Goal: Information Seeking & Learning: Learn about a topic

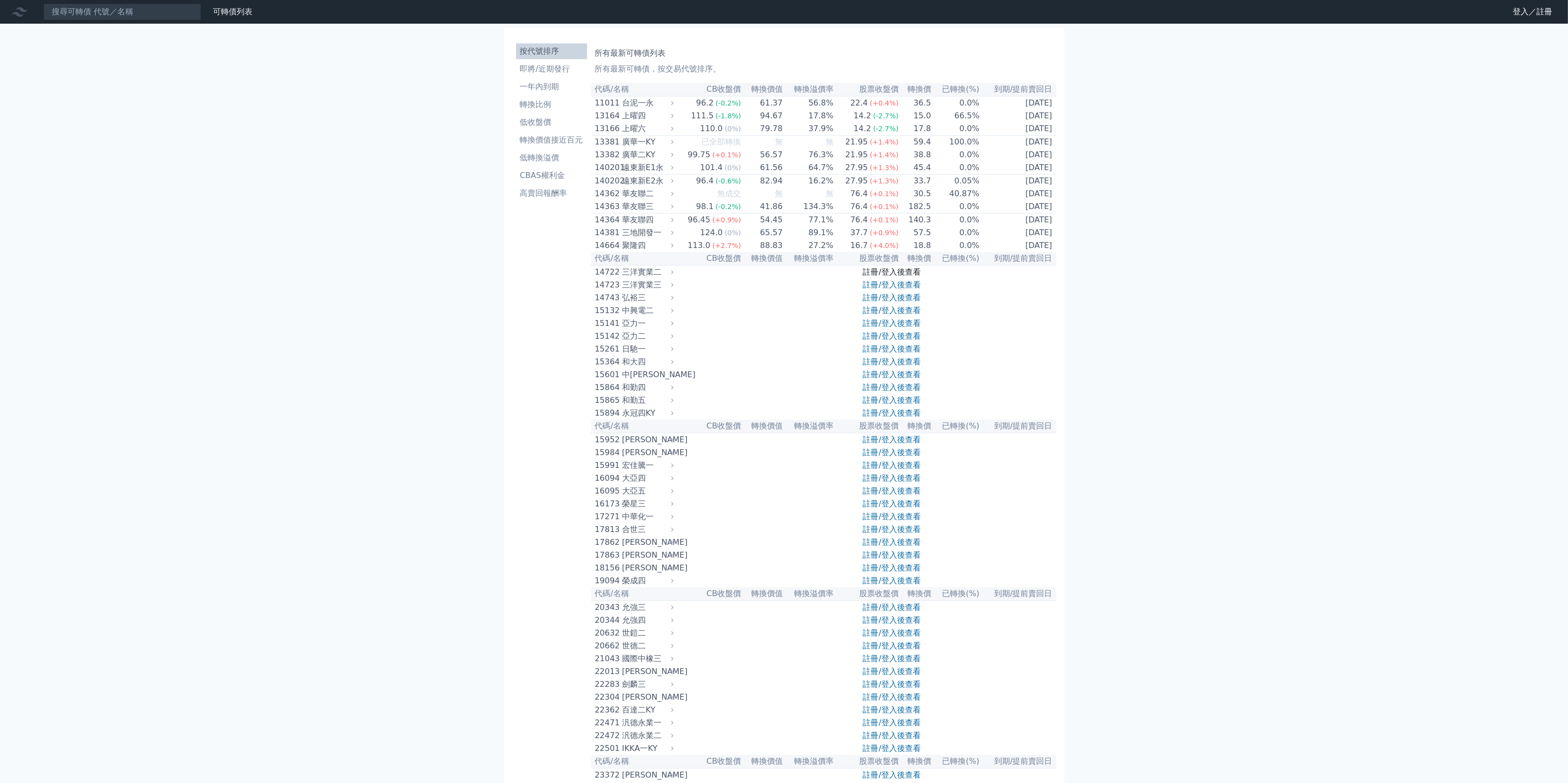
click at [906, 276] on link "註冊/登入後查看" at bounding box center [892, 271] width 58 height 9
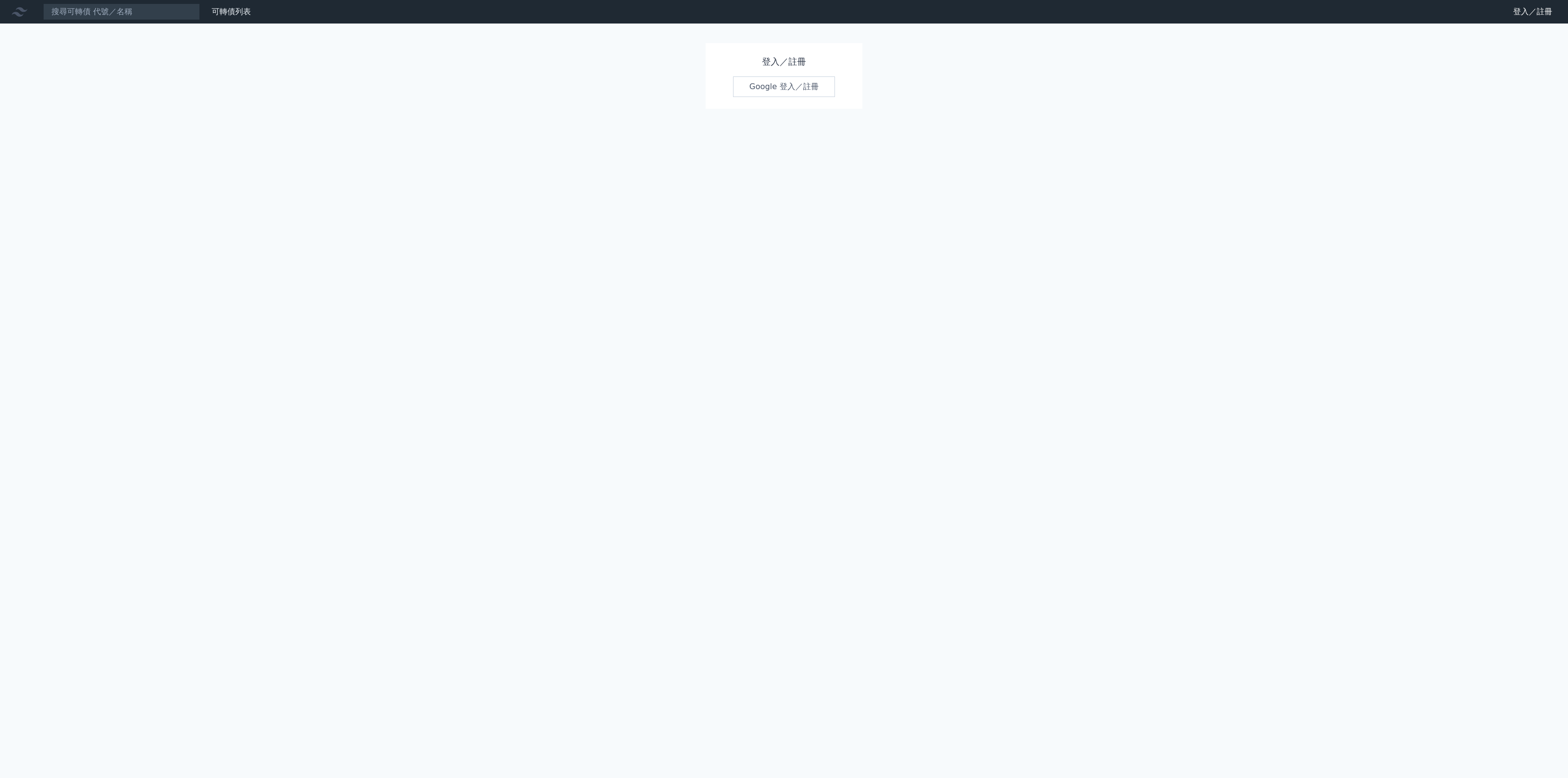
click at [827, 90] on link "Google 登入／註冊" at bounding box center [783, 86] width 102 height 20
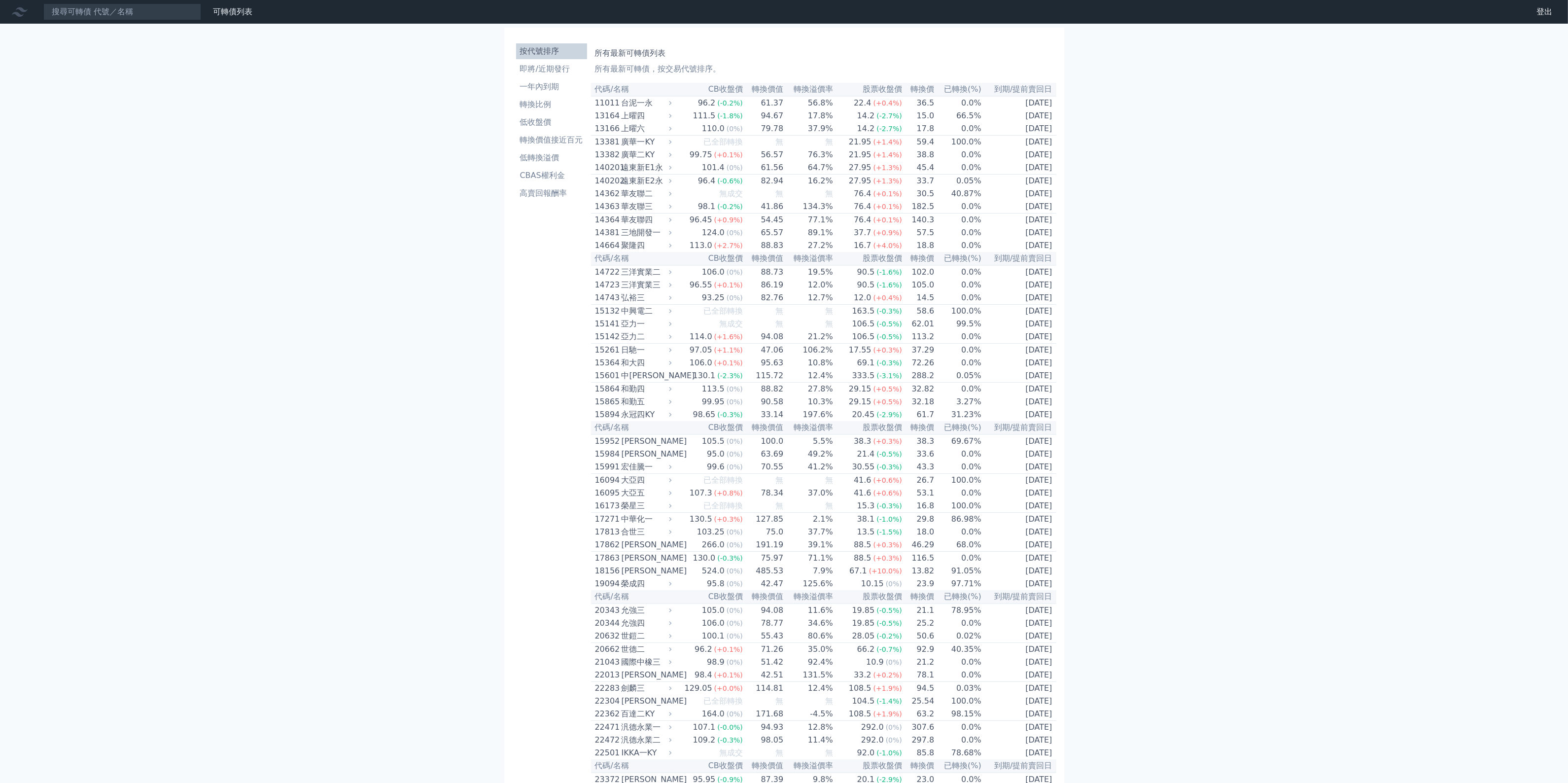
click at [531, 148] on ul "按代號排序 即將/近期發行 一年內到期 轉換比例 低收盤價 轉換價值接近百元 低轉換溢價 CBAS權利金 高賣回報酬率" at bounding box center [551, 123] width 71 height 158
click at [535, 142] on li "轉換價值接近百元" at bounding box center [551, 140] width 71 height 12
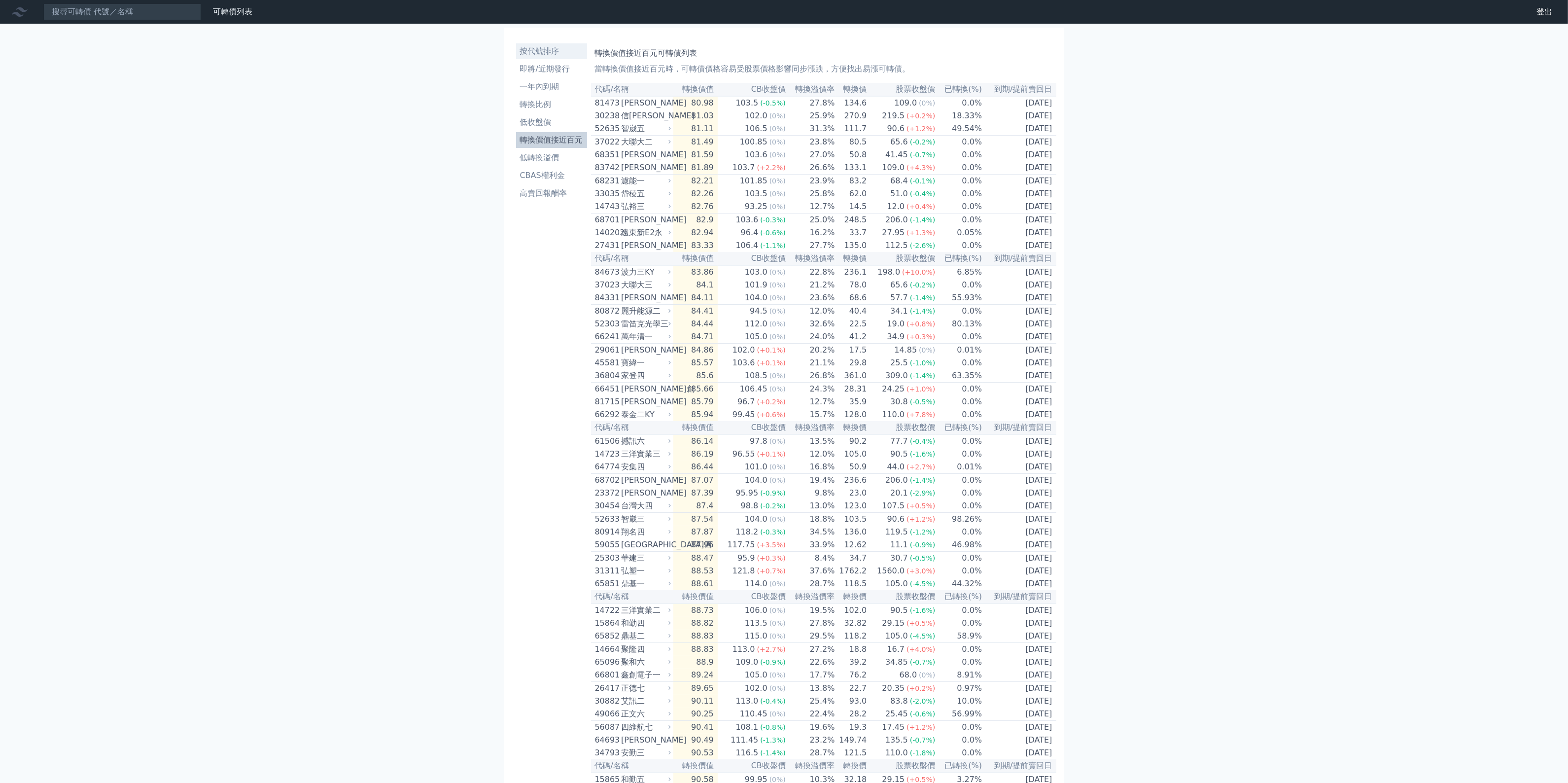
click at [543, 45] on li "按代號排序" at bounding box center [551, 51] width 71 height 12
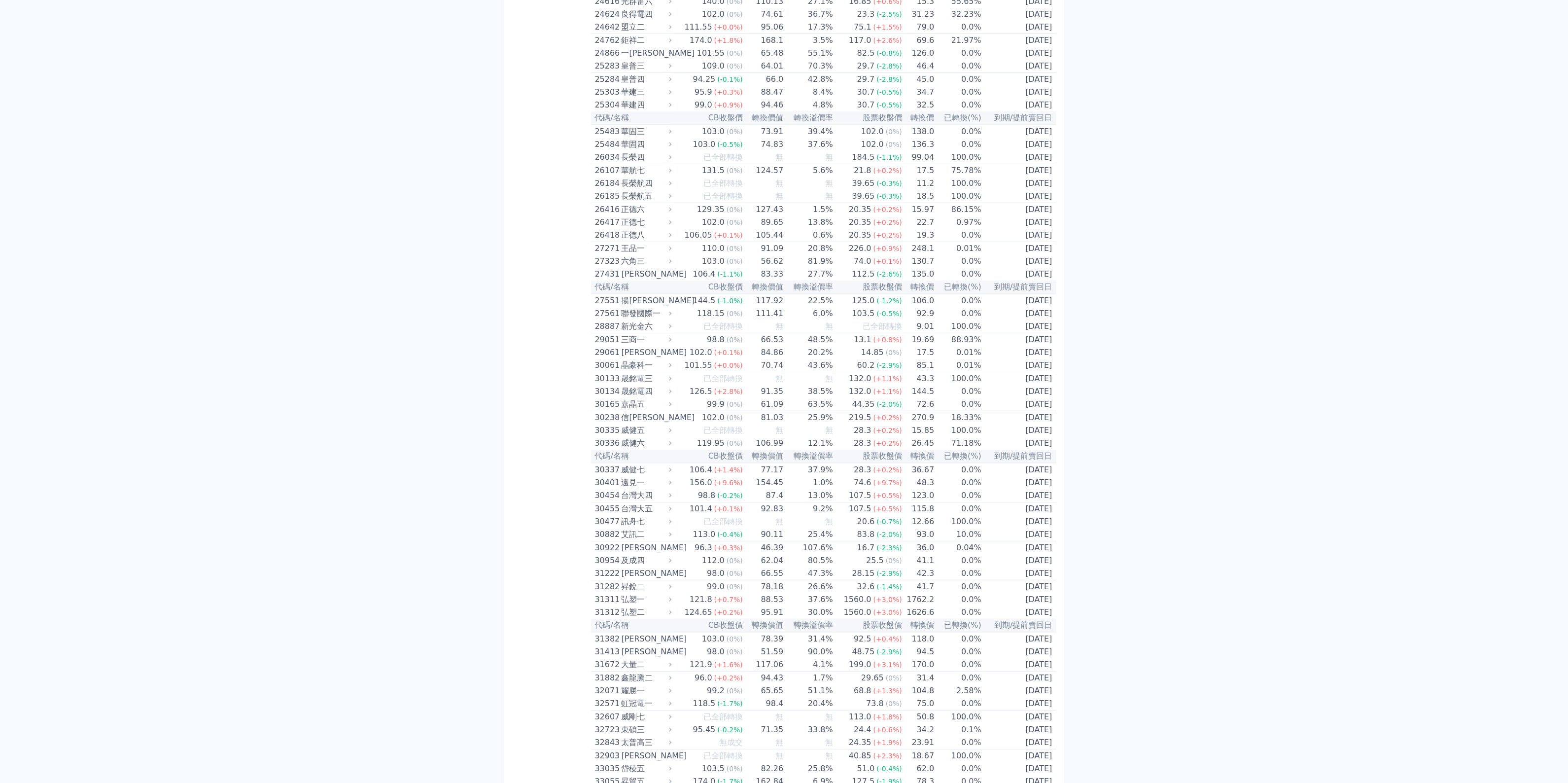
scroll to position [924, 0]
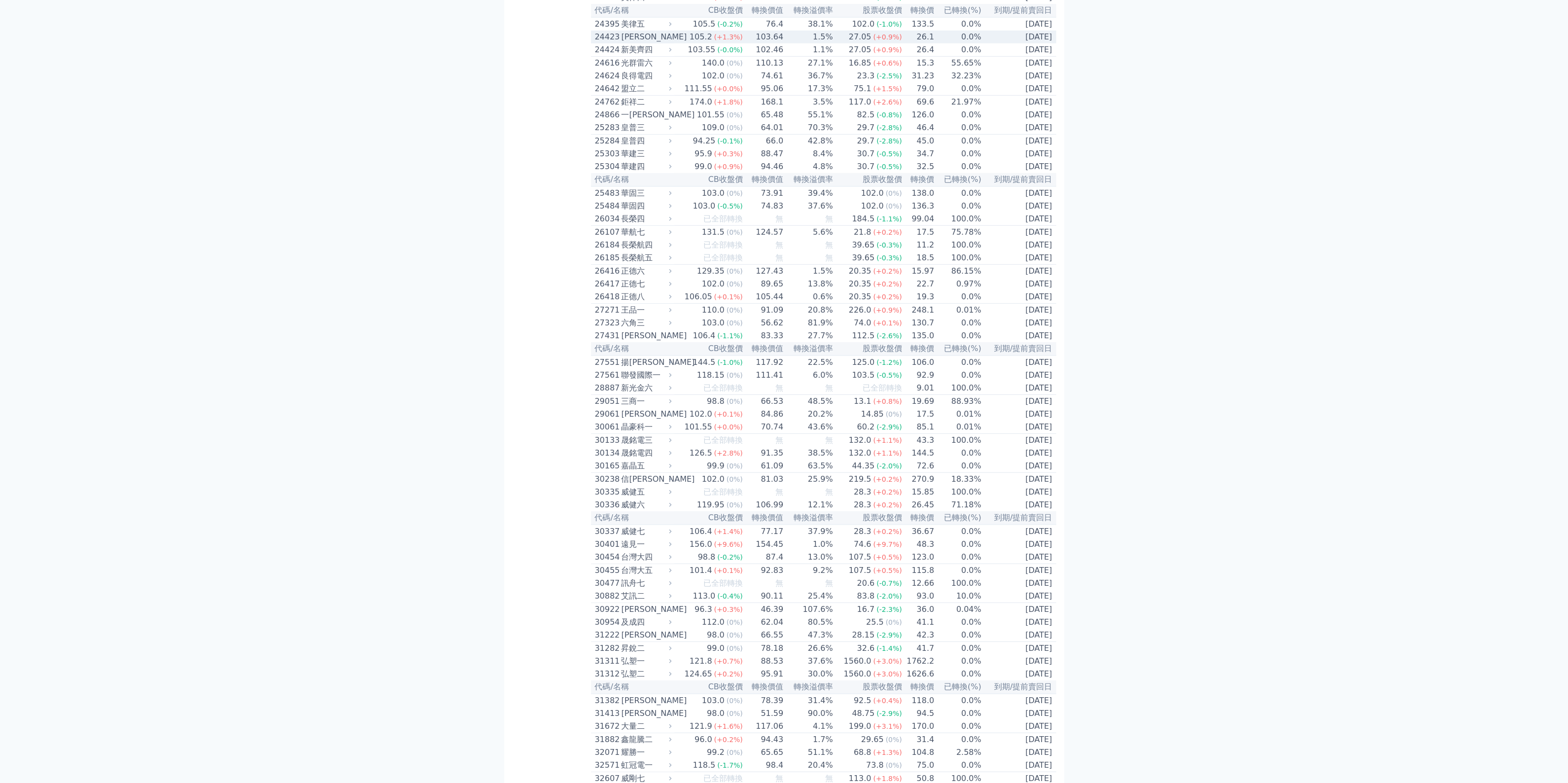
click at [660, 43] on div "[PERSON_NAME]" at bounding box center [646, 37] width 49 height 12
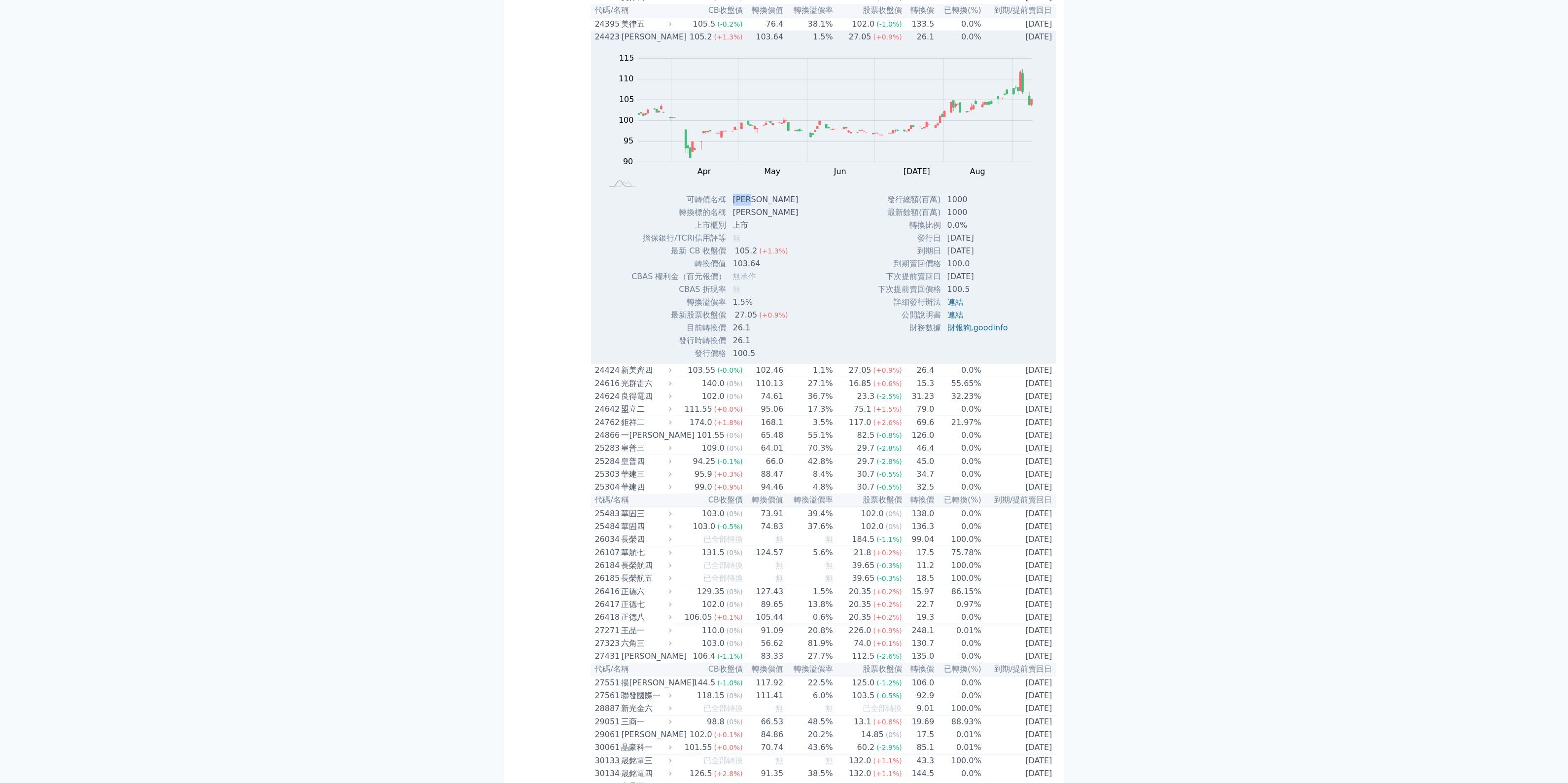
drag, startPoint x: 731, startPoint y: 265, endPoint x: 767, endPoint y: 260, distance: 36.3
click at [767, 206] on td "[PERSON_NAME]" at bounding box center [767, 199] width 80 height 13
copy td "[PERSON_NAME]"
drag, startPoint x: 595, startPoint y: 102, endPoint x: 619, endPoint y: 102, distance: 24.0
click at [619, 43] on div "24423" at bounding box center [607, 37] width 24 height 12
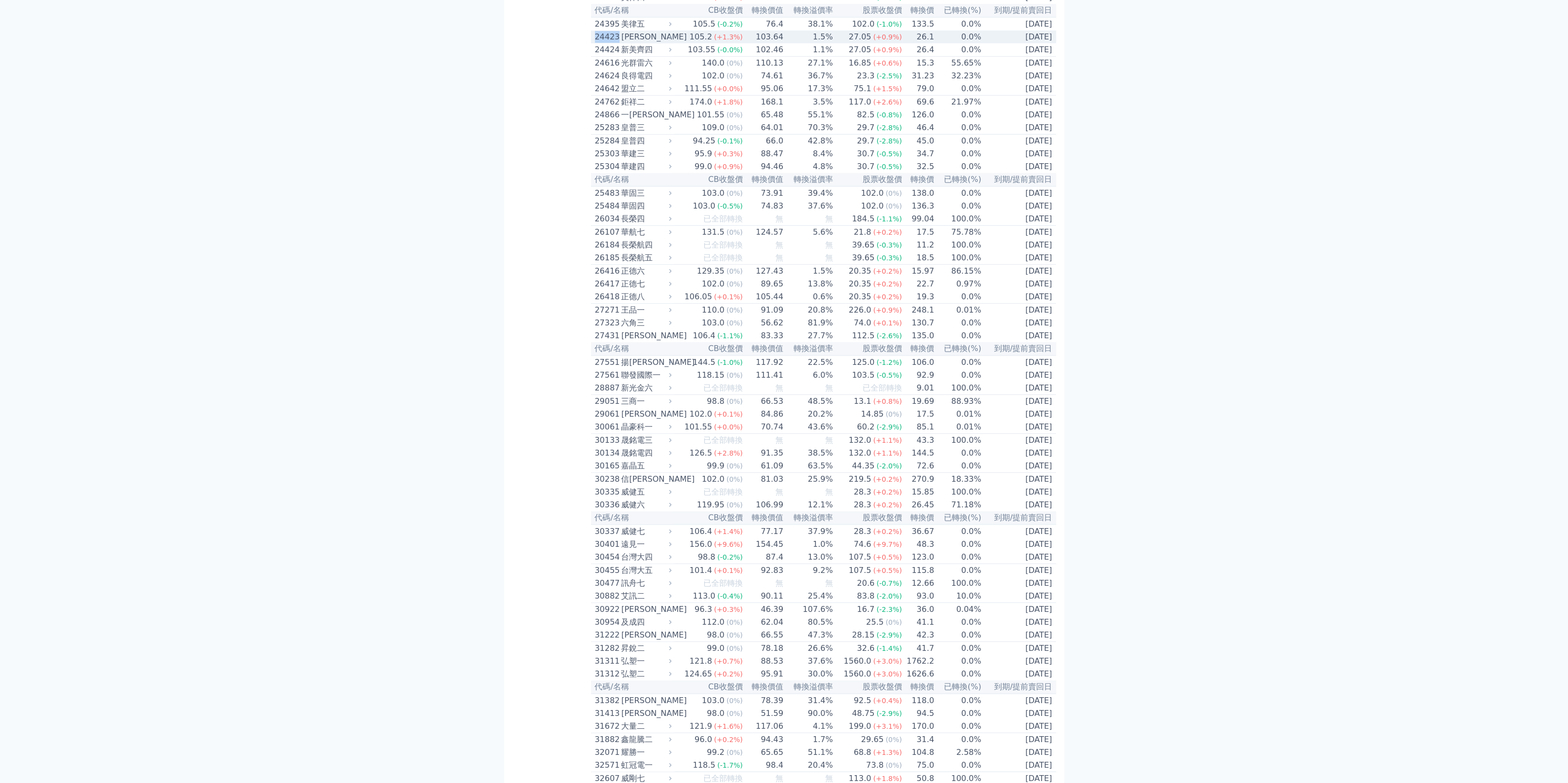
copy div "24423"
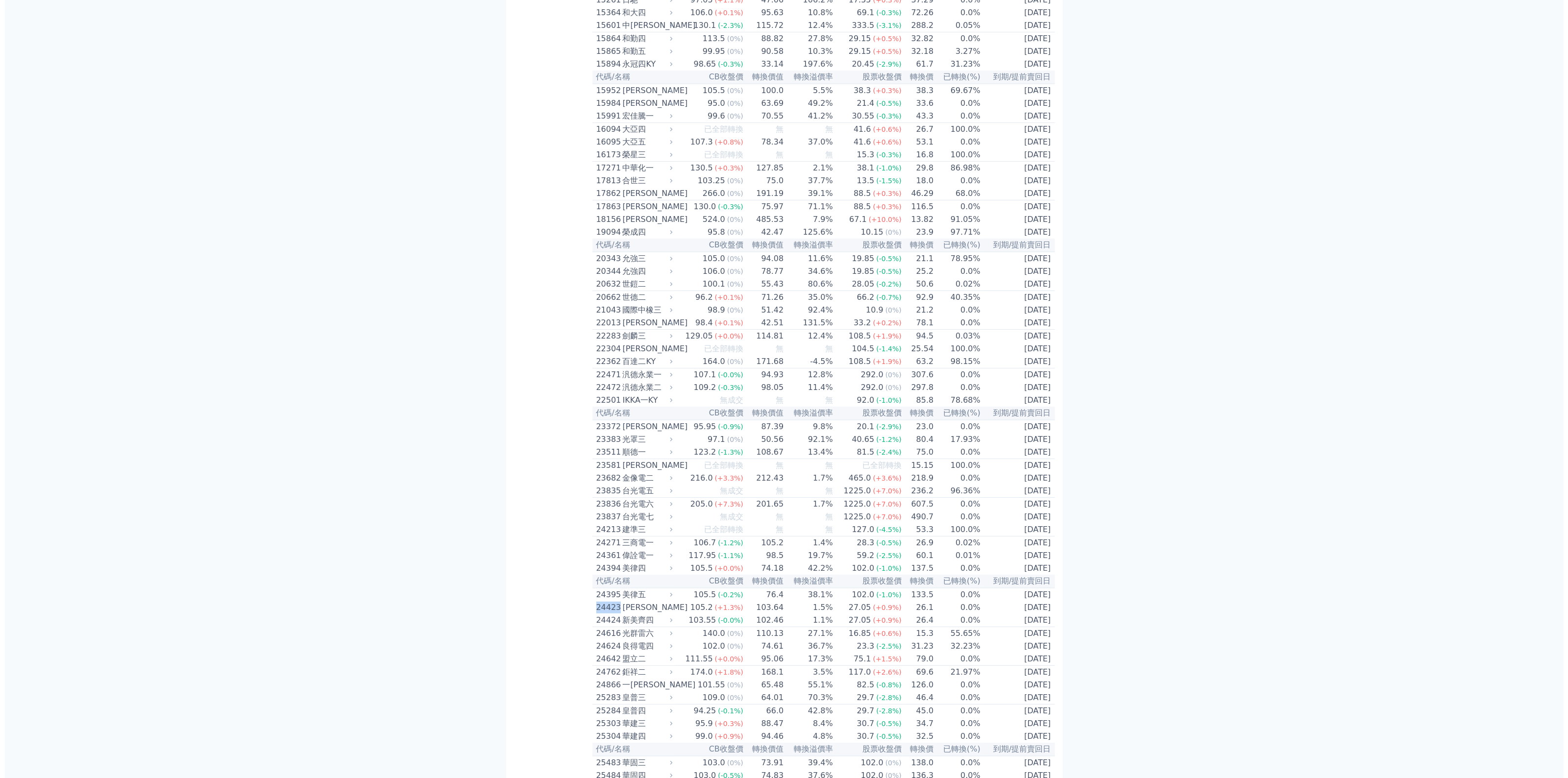
scroll to position [0, 0]
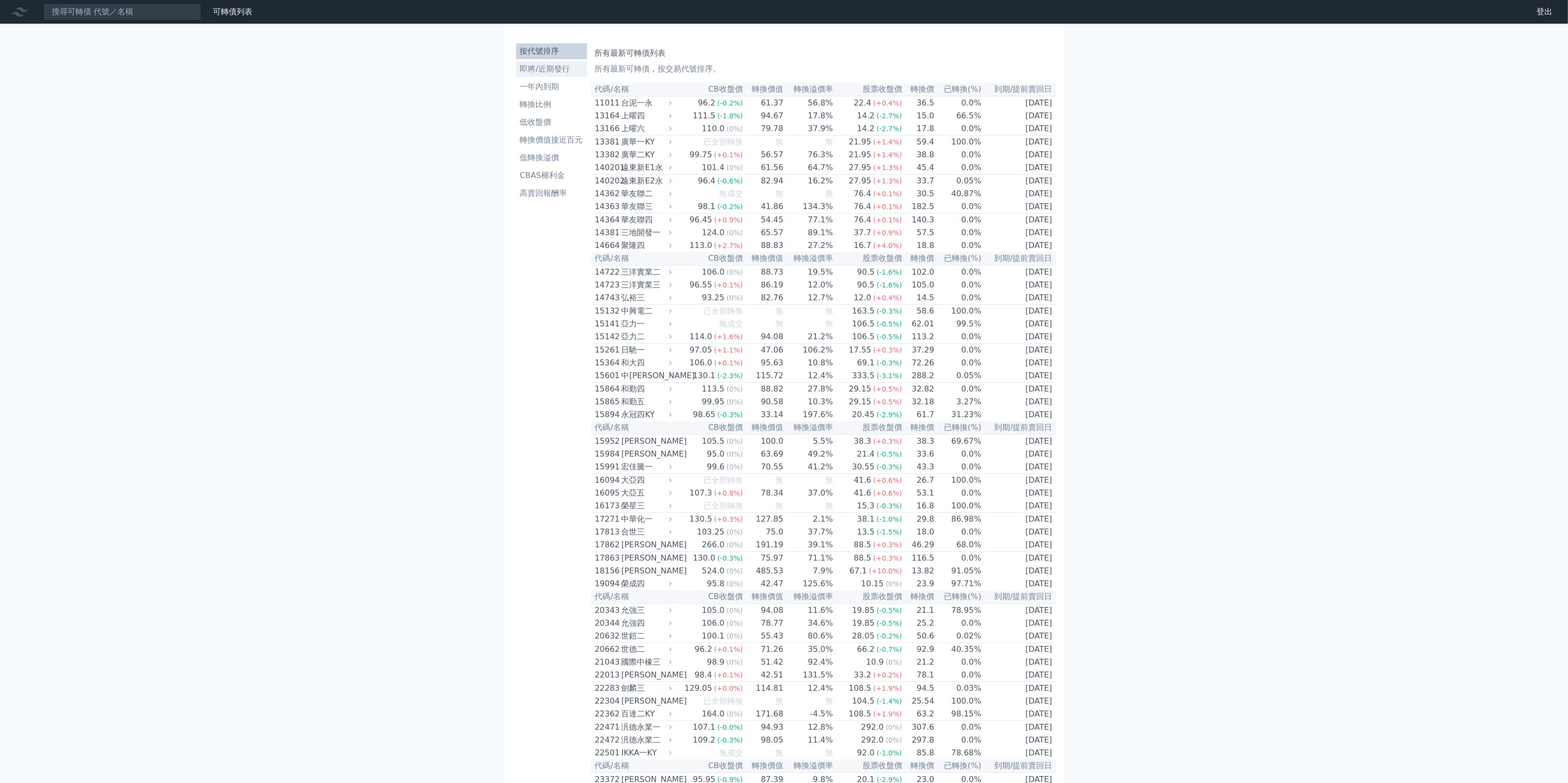
click at [555, 69] on li "即將/近期發行" at bounding box center [551, 69] width 71 height 12
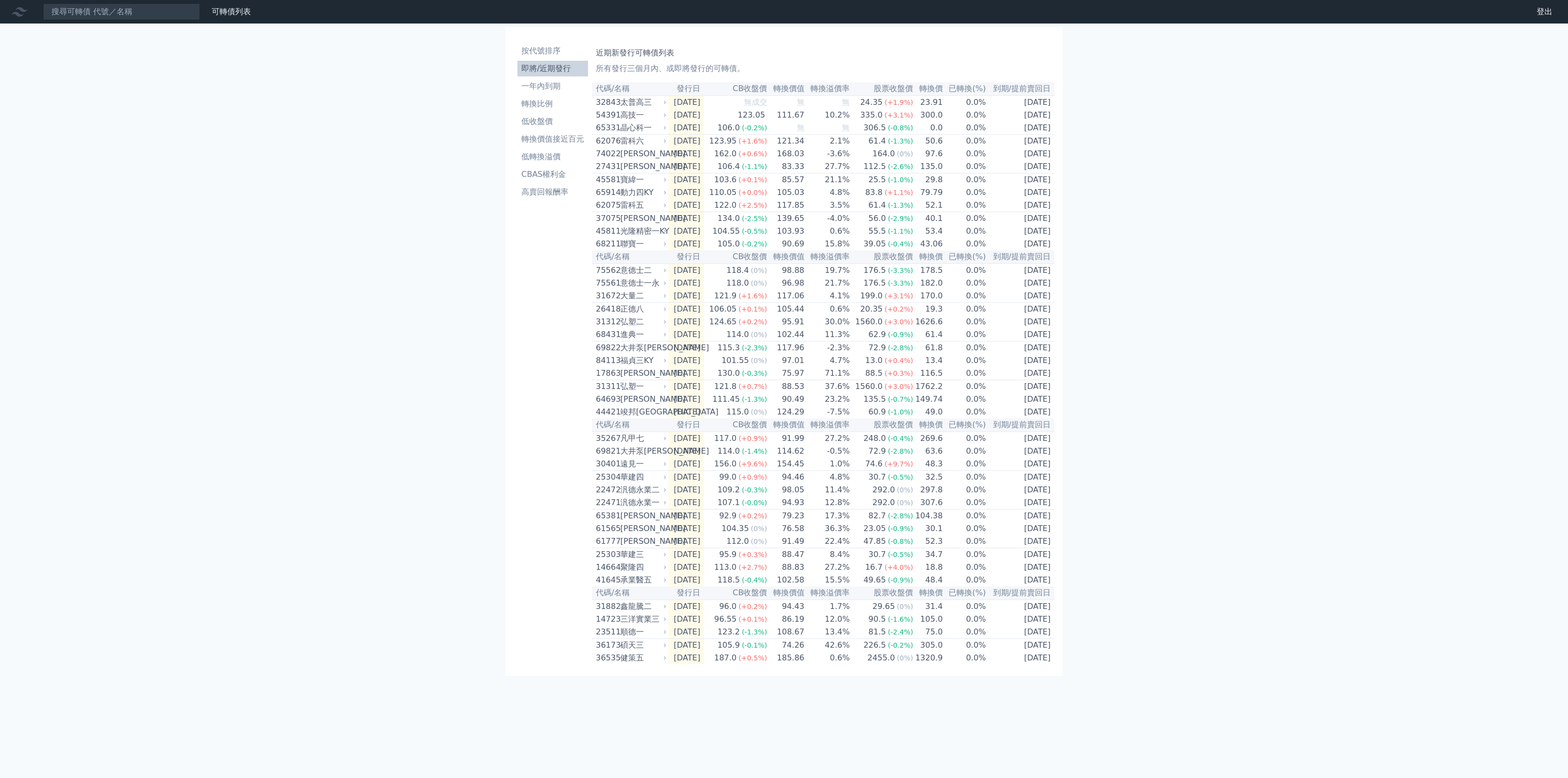
click at [1220, 551] on div "可轉債列表 財務數據 可轉債列表 財務數據 登出 登出 按代號排序 即將/近期發行 一年內到期 轉換比例 低收盤價 轉換價值接近百元 低轉換溢價" at bounding box center [784, 389] width 1568 height 778
